Goal: Task Accomplishment & Management: Manage account settings

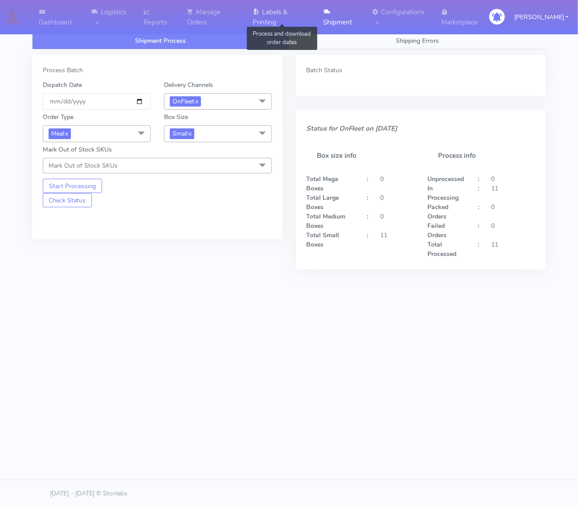
click at [302, 8] on link "Labels & Printing" at bounding box center [282, 17] width 70 height 34
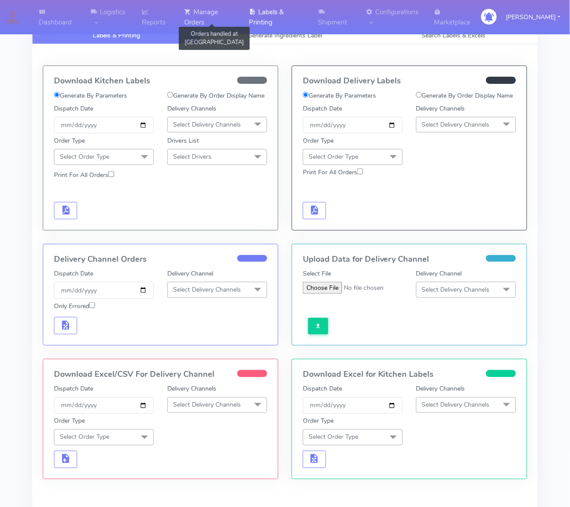
click at [209, 7] on link "Manage Orders" at bounding box center [211, 17] width 65 height 34
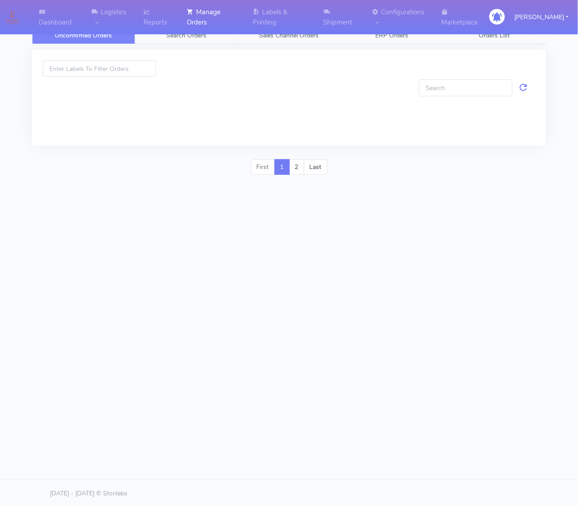
click at [205, 33] on span "Search Orders" at bounding box center [186, 35] width 40 height 8
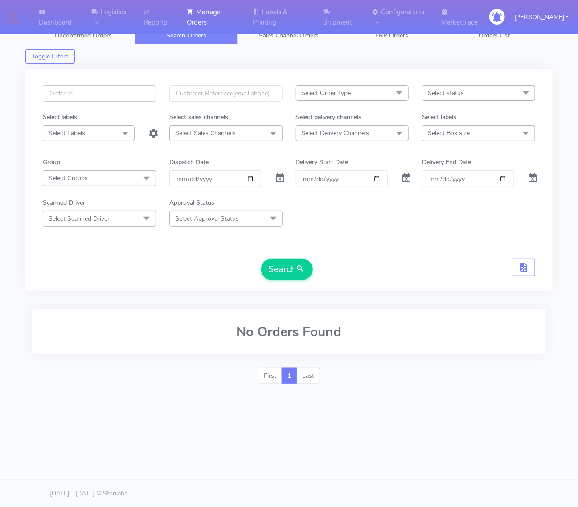
click at [116, 90] on input "text" at bounding box center [99, 93] width 113 height 16
paste input "#1628938_1"
type input "#1628938_1"
click at [286, 177] on div "Clear Dispatch Date" at bounding box center [278, 178] width 21 height 16
click at [281, 176] on span at bounding box center [280, 180] width 11 height 8
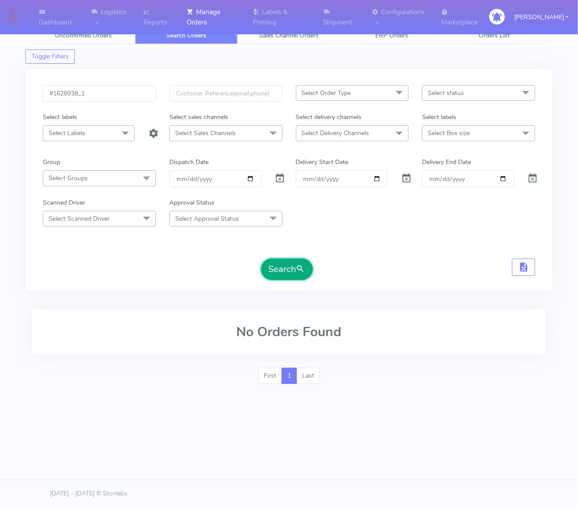
click at [288, 265] on button "Search" at bounding box center [287, 269] width 52 height 21
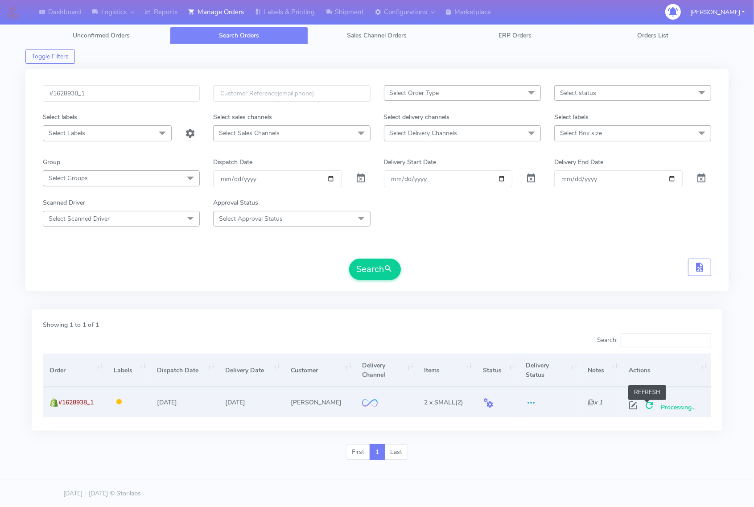
click at [578, 411] on span at bounding box center [649, 407] width 16 height 8
click at [148, 88] on input "#1628938_1" at bounding box center [121, 93] width 157 height 16
paste input "63"
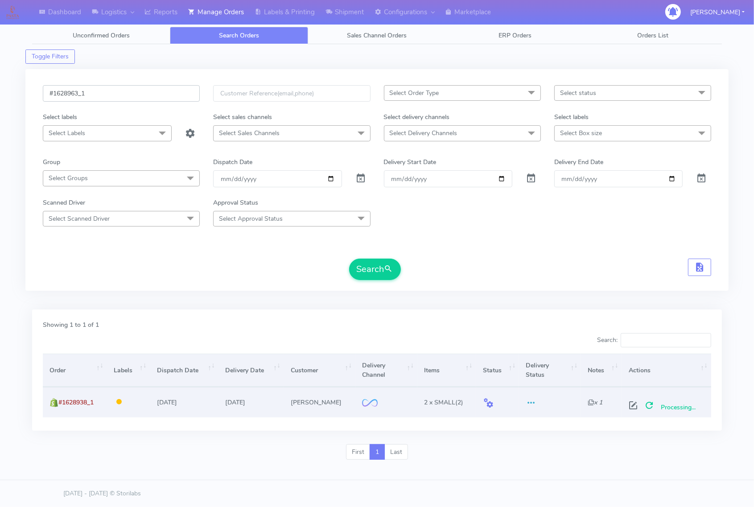
type input "#1628963_1"
click at [349, 259] on button "Search" at bounding box center [375, 269] width 52 height 21
click at [578, 403] on span at bounding box center [649, 407] width 16 height 8
